Goal: Task Accomplishment & Management: Use online tool/utility

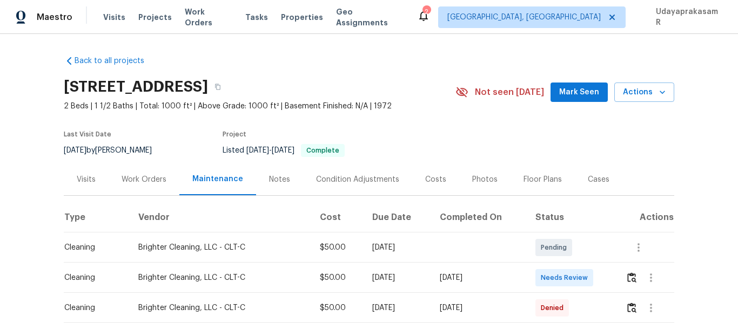
scroll to position [162, 0]
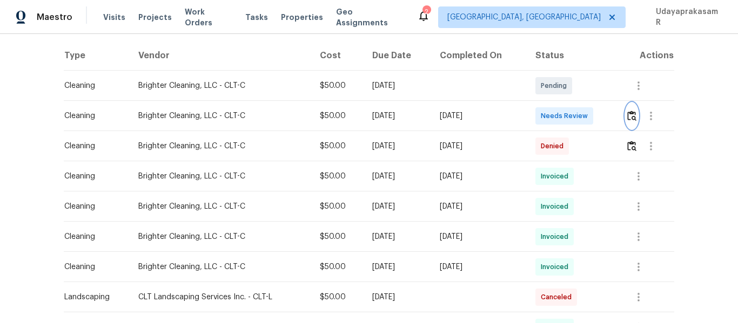
click at [630, 124] on button "button" at bounding box center [631, 116] width 12 height 26
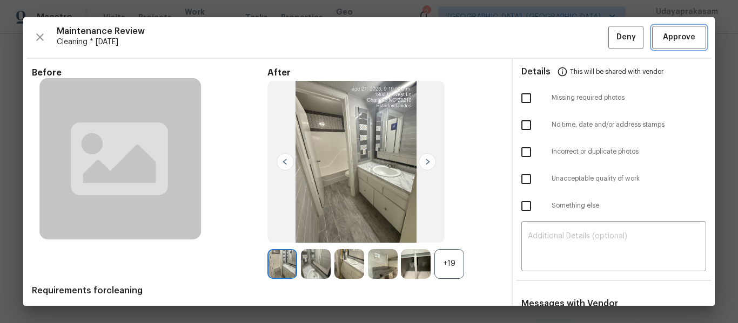
click at [672, 38] on span "Approve" at bounding box center [679, 37] width 32 height 13
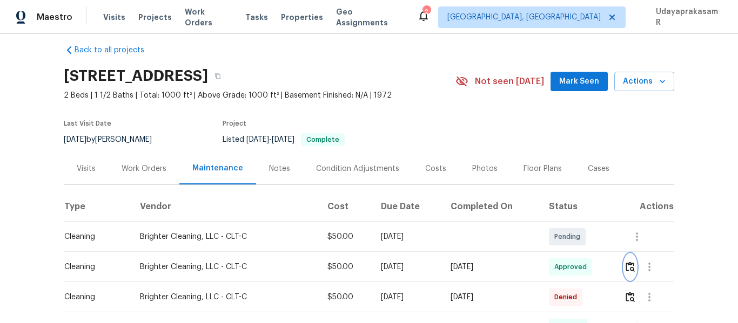
scroll to position [0, 0]
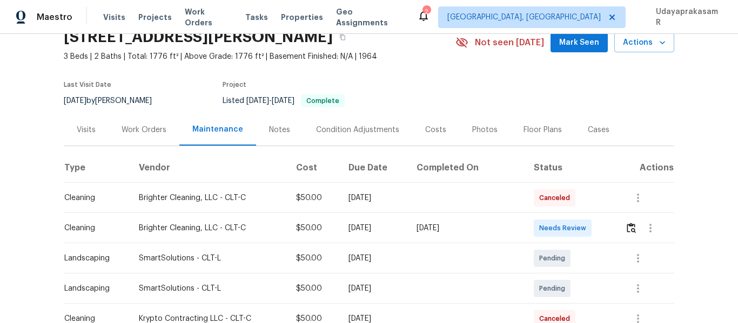
scroll to position [108, 0]
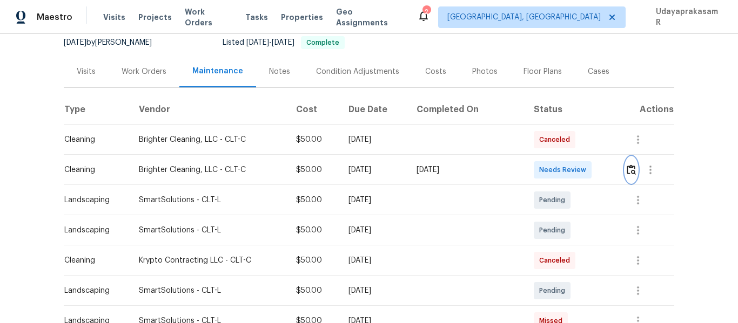
click at [630, 175] on img "button" at bounding box center [630, 170] width 9 height 10
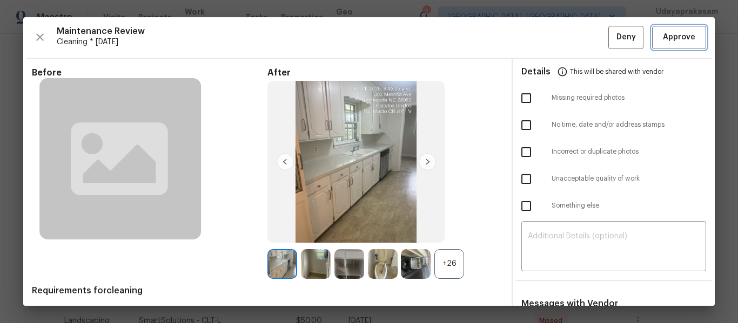
click at [673, 33] on span "Approve" at bounding box center [679, 37] width 32 height 13
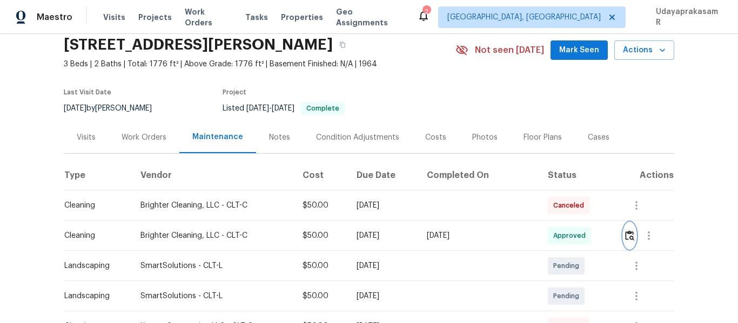
scroll to position [0, 0]
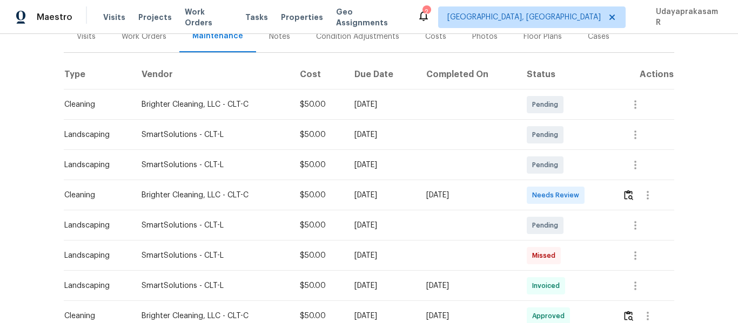
scroll to position [162, 0]
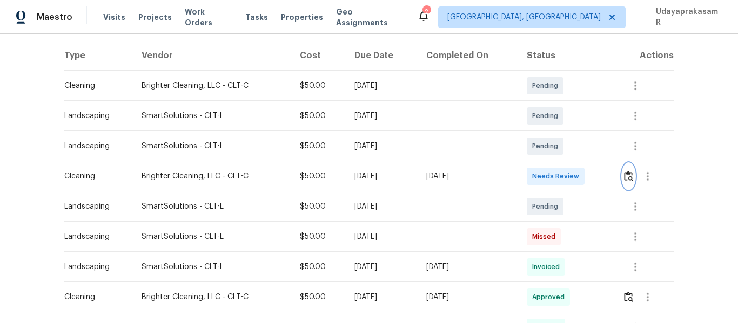
click at [626, 179] on img "button" at bounding box center [628, 176] width 9 height 10
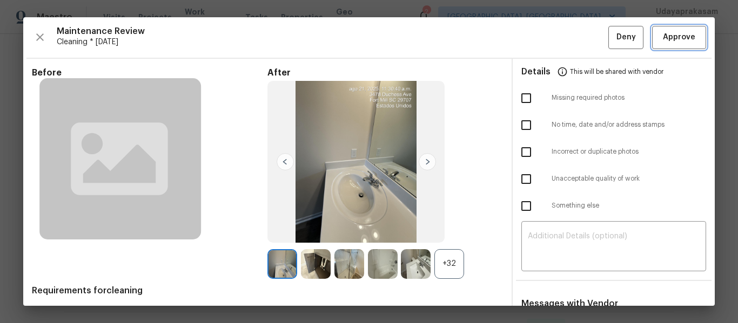
click at [663, 36] on span "Approve" at bounding box center [679, 37] width 32 height 13
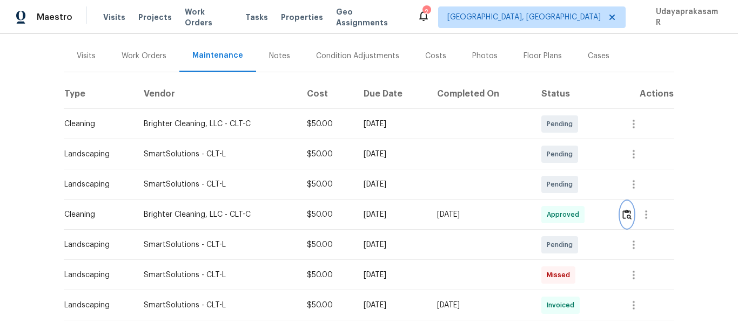
scroll to position [0, 0]
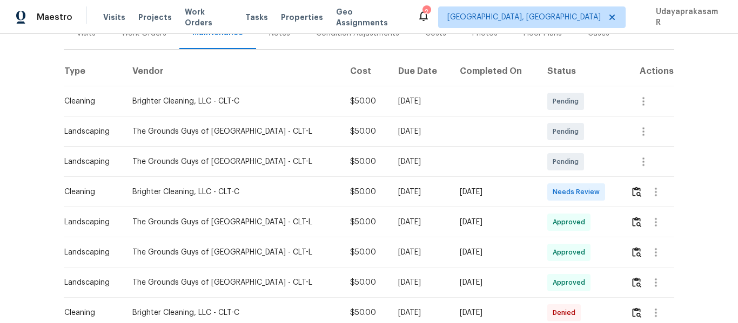
scroll to position [162, 0]
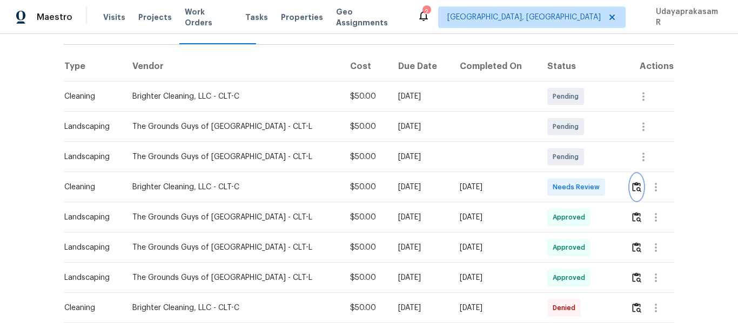
click at [632, 182] on img "button" at bounding box center [636, 187] width 9 height 10
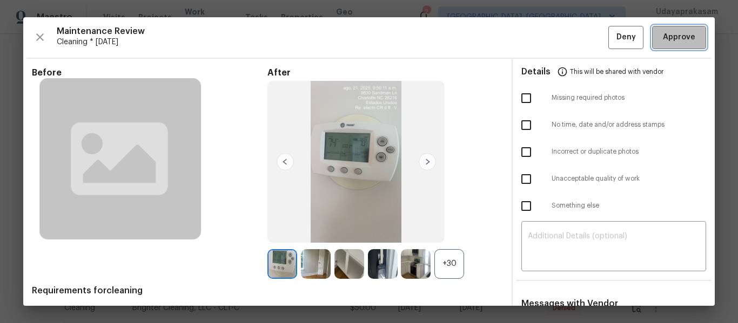
click at [660, 37] on span "Approve" at bounding box center [678, 37] width 37 height 13
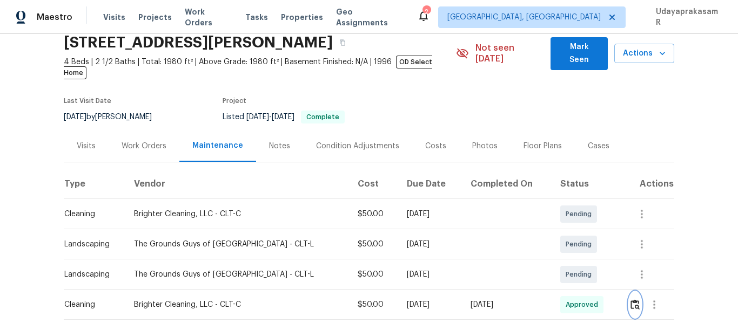
scroll to position [0, 0]
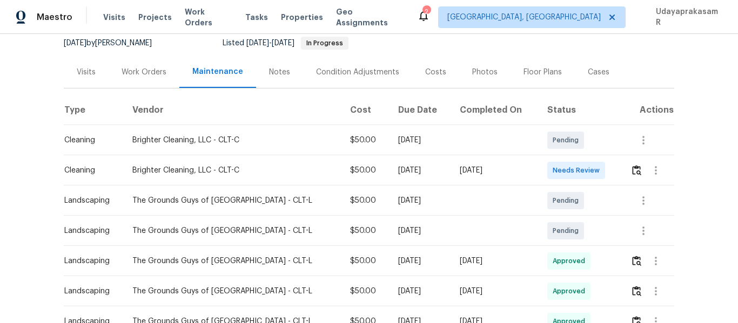
scroll to position [108, 0]
click at [630, 167] on button "button" at bounding box center [636, 170] width 12 height 26
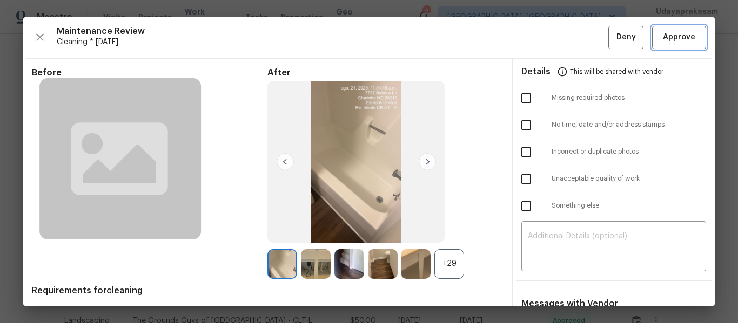
click at [652, 40] on button "Approve" at bounding box center [679, 37] width 54 height 23
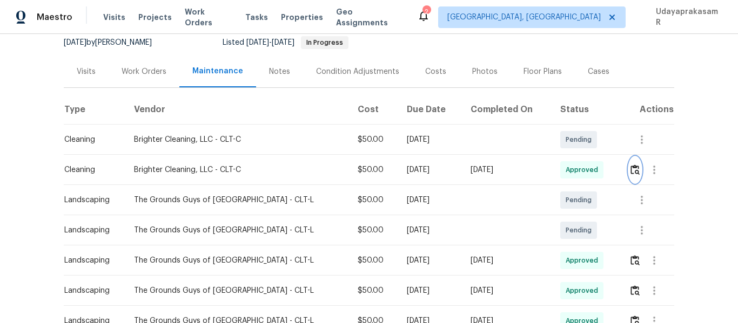
scroll to position [0, 0]
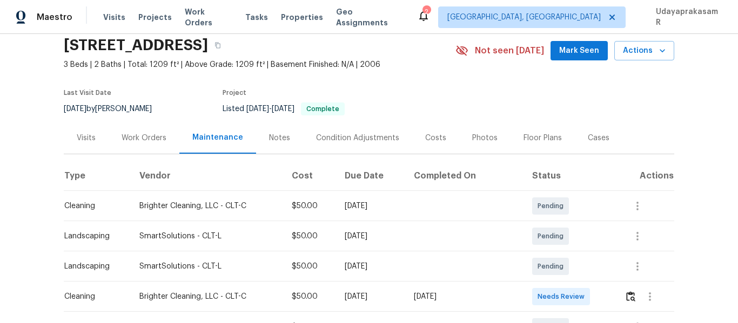
scroll to position [108, 0]
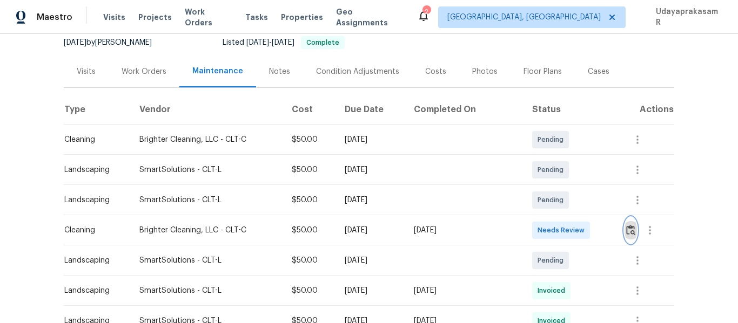
click at [624, 228] on button "button" at bounding box center [630, 231] width 12 height 26
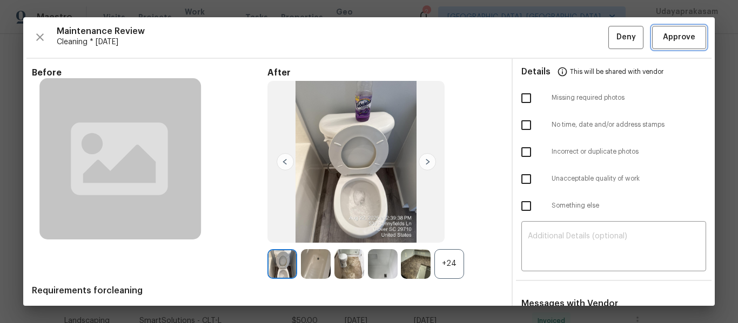
click at [663, 31] on span "Approve" at bounding box center [679, 37] width 32 height 13
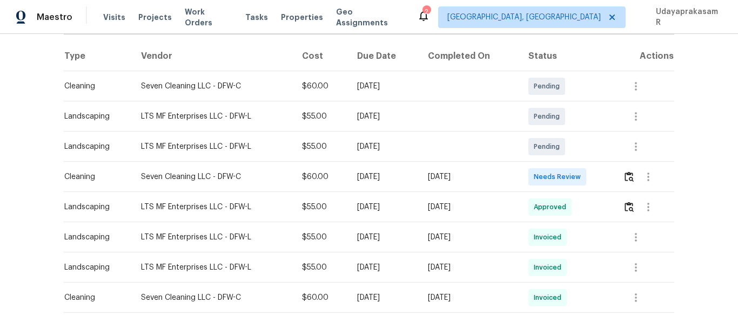
scroll to position [162, 0]
click at [626, 173] on img "button" at bounding box center [628, 176] width 9 height 10
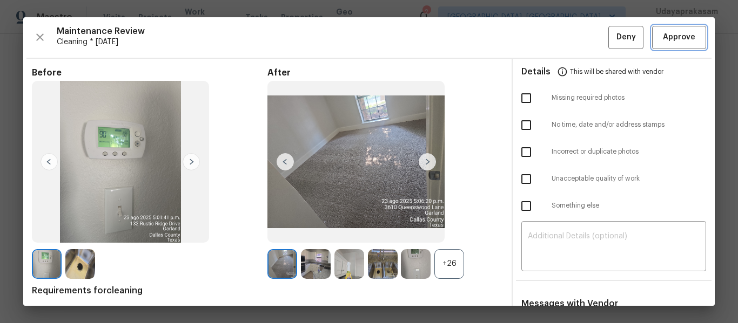
click at [679, 32] on span "Approve" at bounding box center [679, 37] width 32 height 13
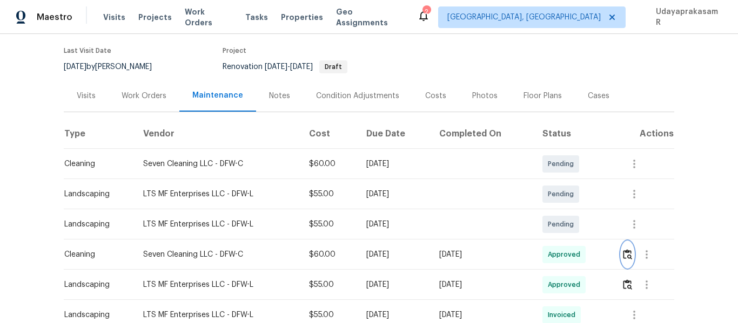
scroll to position [0, 0]
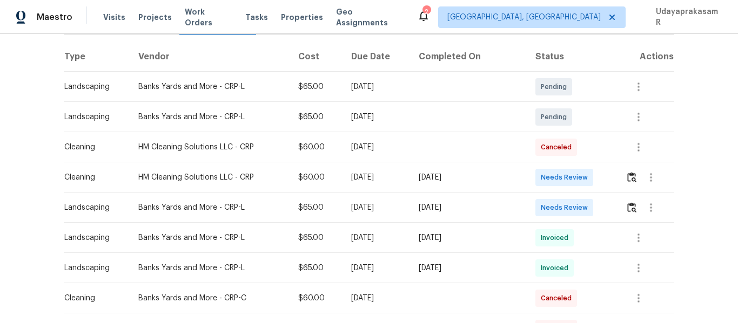
scroll to position [162, 0]
click at [625, 173] on button "button" at bounding box center [631, 177] width 12 height 26
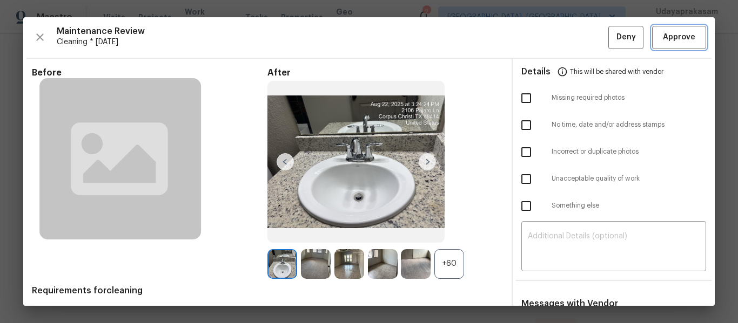
click at [664, 44] on button "Approve" at bounding box center [679, 37] width 54 height 23
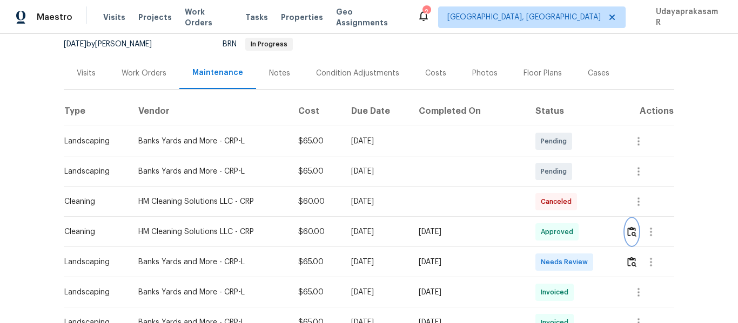
scroll to position [54, 0]
